Goal: Book appointment/travel/reservation

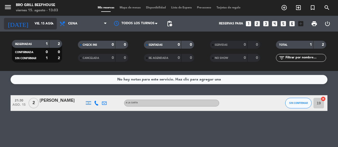
click at [49, 20] on input "vie. 15 ago." at bounding box center [53, 23] width 42 height 9
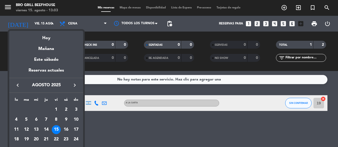
click at [76, 25] on div at bounding box center [169, 73] width 338 height 147
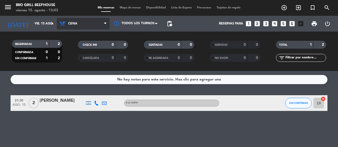
click at [87, 25] on span "Cena" at bounding box center [83, 24] width 53 height 12
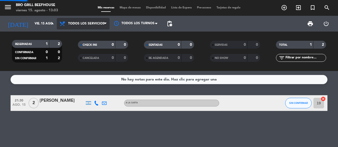
click at [86, 32] on div "menu Bro Grill Beefhouse [DATE] 15. agosto - 13:03 Mis reservas Mapa de mesas D…" at bounding box center [169, 35] width 338 height 71
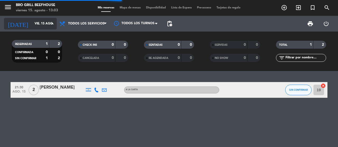
click at [54, 27] on input "vie. 15 ago." at bounding box center [53, 23] width 42 height 9
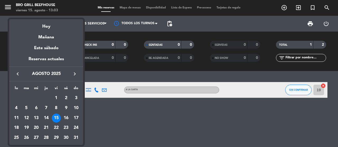
drag, startPoint x: 66, startPoint y: 117, endPoint x: 55, endPoint y: 86, distance: 33.4
click at [65, 117] on div "16" at bounding box center [65, 118] width 9 height 9
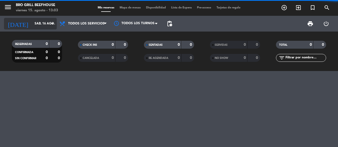
click at [51, 25] on icon "arrow_drop_down" at bounding box center [52, 24] width 6 height 6
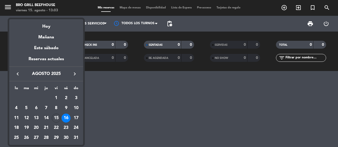
drag, startPoint x: 74, startPoint y: 116, endPoint x: 66, endPoint y: 93, distance: 24.8
click at [73, 115] on div "17" at bounding box center [75, 118] width 9 height 9
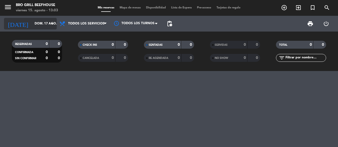
click at [47, 27] on input "dom. 17 ago." at bounding box center [53, 23] width 42 height 9
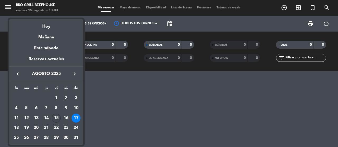
click at [58, 117] on div "15" at bounding box center [56, 118] width 9 height 9
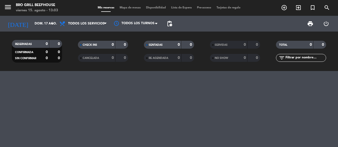
type input "vie. 15 ago."
